Goal: Task Accomplishment & Management: Use online tool/utility

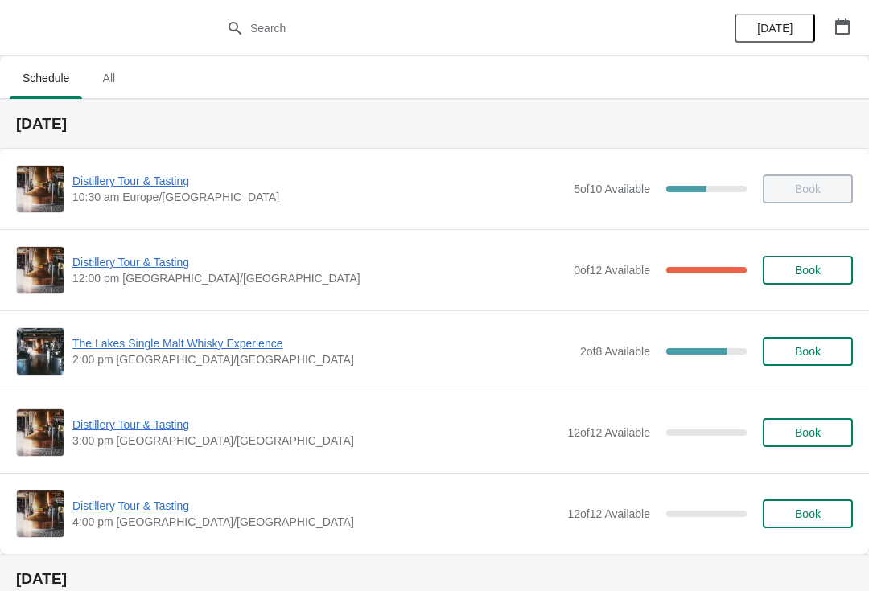
click at [93, 261] on span "Distillery Tour & Tasting" at bounding box center [318, 262] width 493 height 16
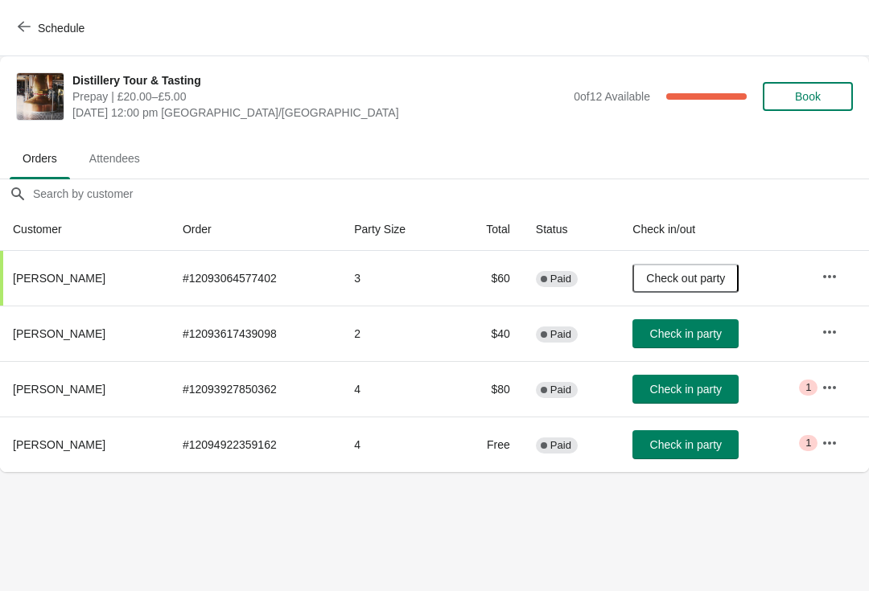
click at [685, 331] on span "Check in party" at bounding box center [686, 333] width 72 height 13
click at [835, 380] on icon "button" at bounding box center [829, 388] width 16 height 16
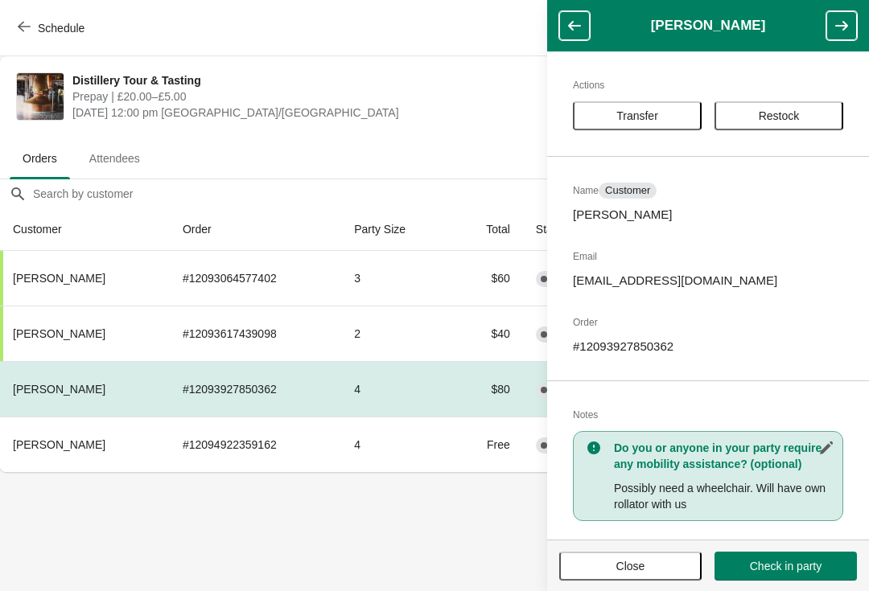
click at [385, 534] on body "Schedule Distillery Tour & Tasting Prepay | £20.00–£5.00 [DATE] 12:00 pm [GEOGR…" at bounding box center [434, 295] width 869 height 591
click at [575, 29] on icon "button" at bounding box center [574, 26] width 16 height 16
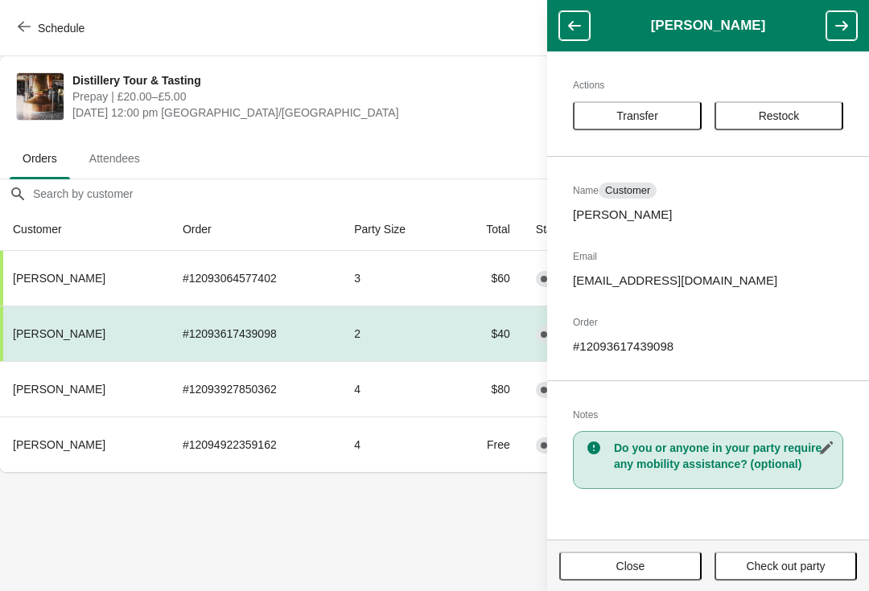
click at [451, 388] on td "4" at bounding box center [396, 389] width 110 height 56
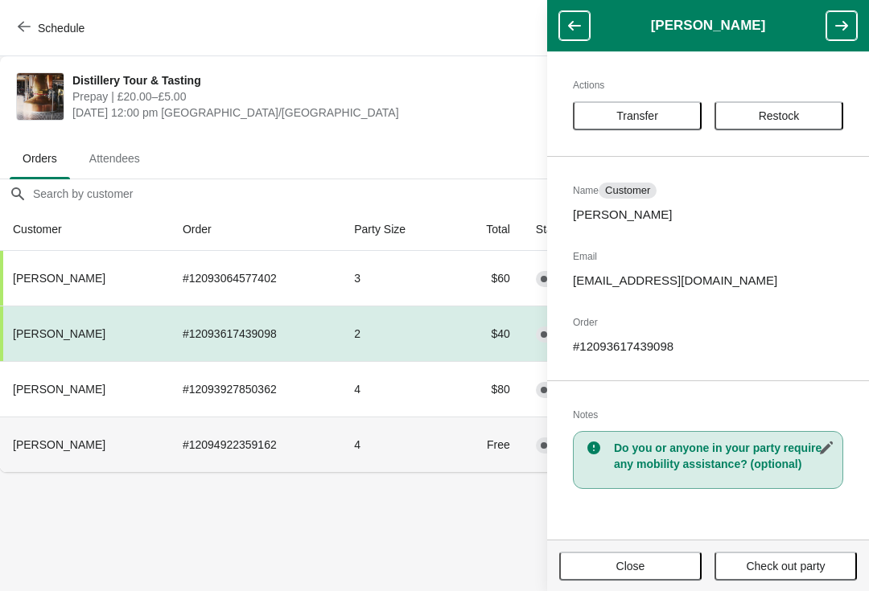
click at [430, 452] on td "4" at bounding box center [396, 445] width 110 height 56
click at [664, 560] on span "Close" at bounding box center [630, 566] width 113 height 13
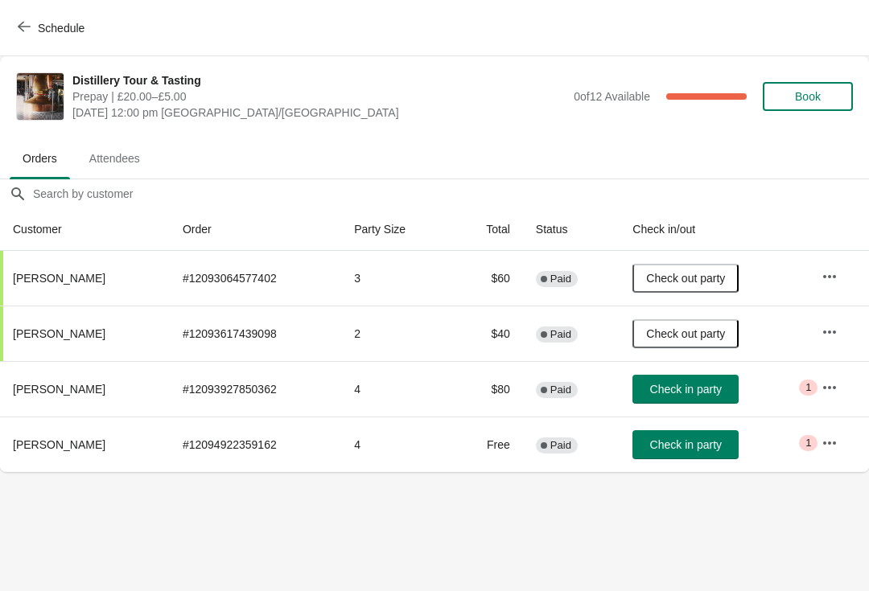
click at [829, 440] on icon "button" at bounding box center [829, 443] width 16 height 16
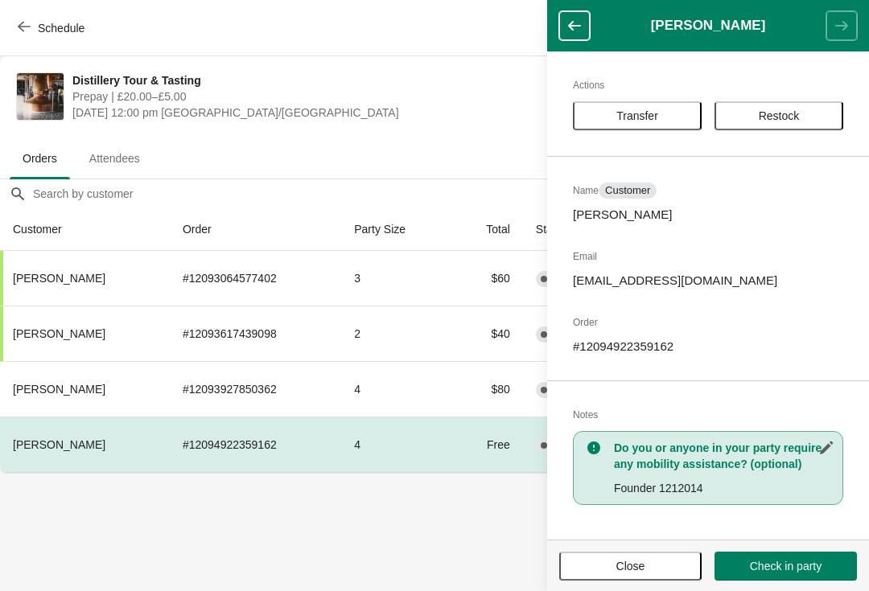
click at [461, 520] on body "Schedule Distillery Tour & Tasting Prepay | £20.00–£5.00 [DATE] 12:00 pm [GEOGR…" at bounding box center [434, 295] width 869 height 591
click at [654, 563] on span "Close" at bounding box center [630, 566] width 113 height 13
